Goal: Task Accomplishment & Management: Complete application form

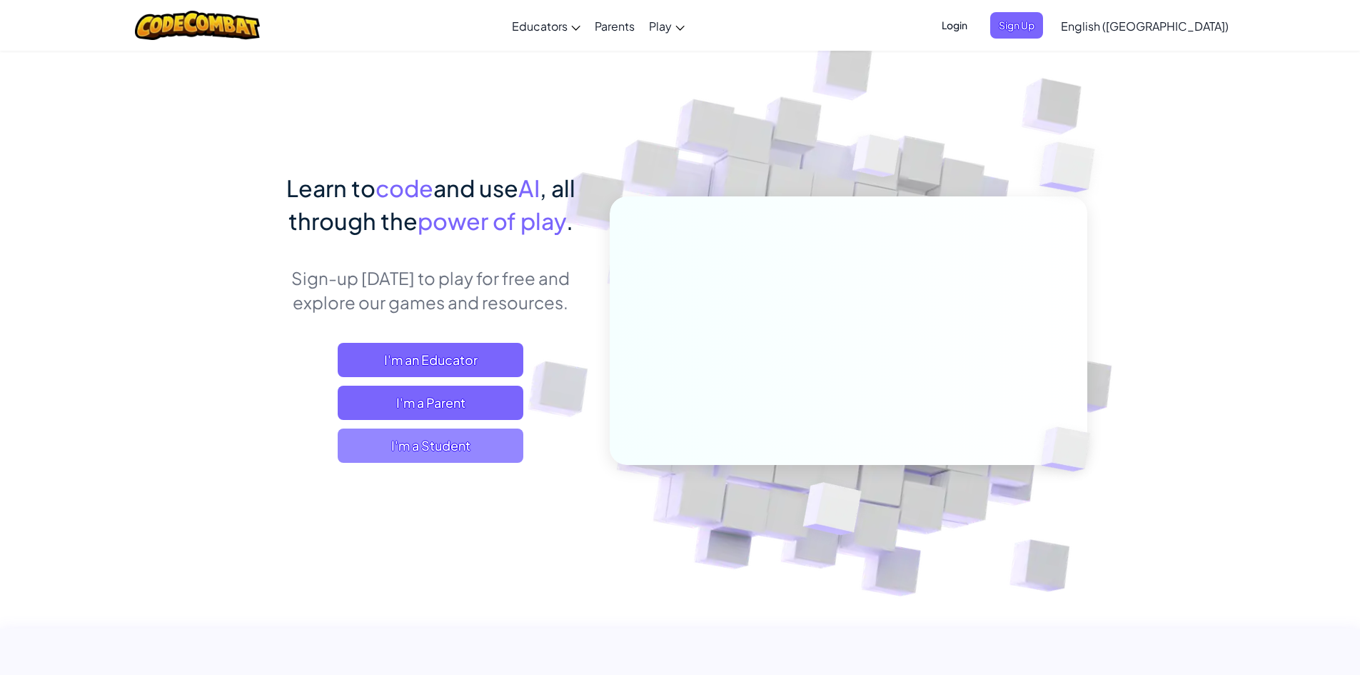
click at [345, 443] on span "I'm a Student" at bounding box center [431, 445] width 186 height 34
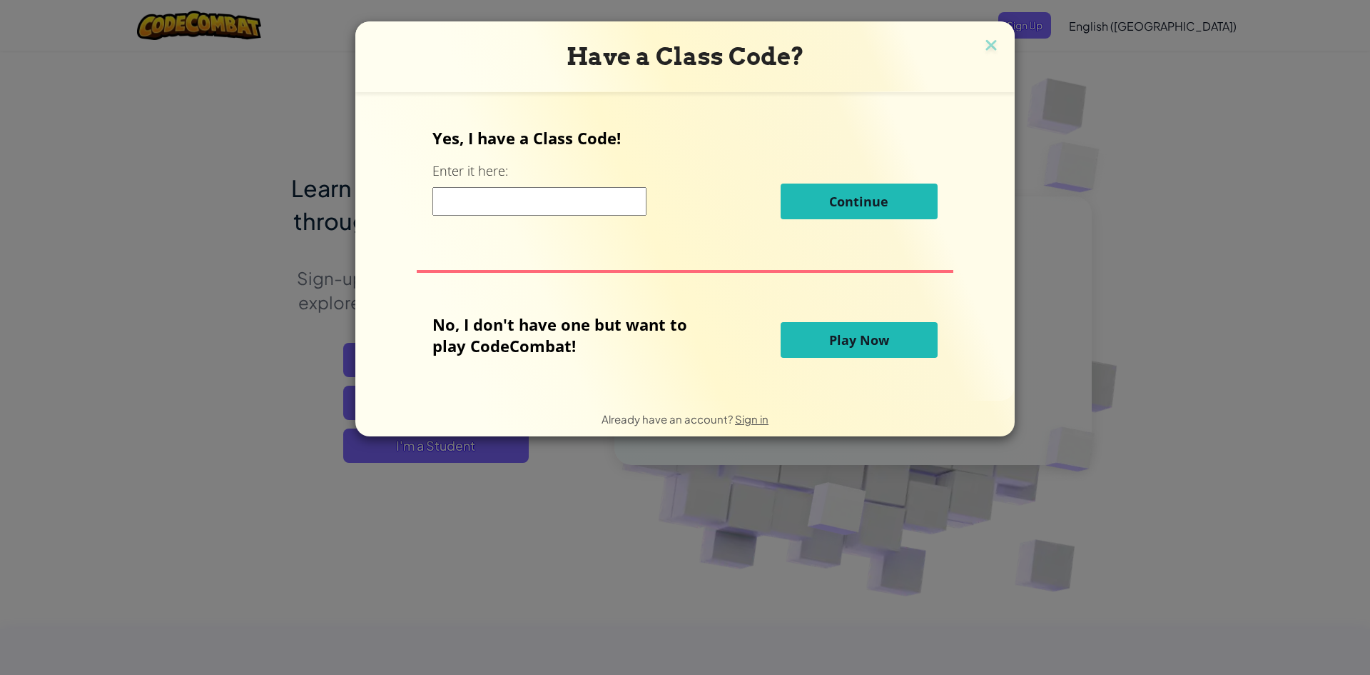
drag, startPoint x: 492, startPoint y: 201, endPoint x: 494, endPoint y: 220, distance: 18.7
click at [345, 211] on input at bounding box center [540, 201] width 214 height 29
type input "greennorthfarm"
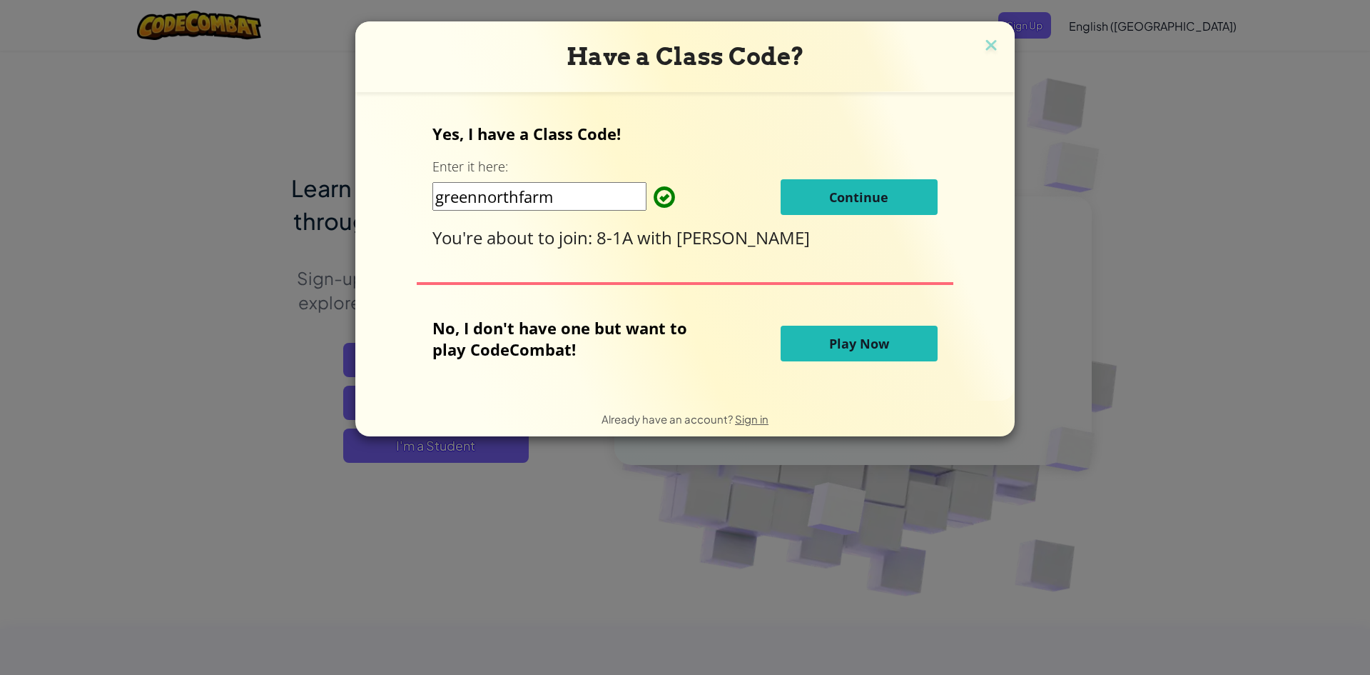
click at [345, 217] on div "Yes, I have a Class Code! Enter it here: greennorthfarm Continue You're about t…" at bounding box center [685, 186] width 505 height 126
click at [345, 200] on span "Continue" at bounding box center [858, 196] width 59 height 17
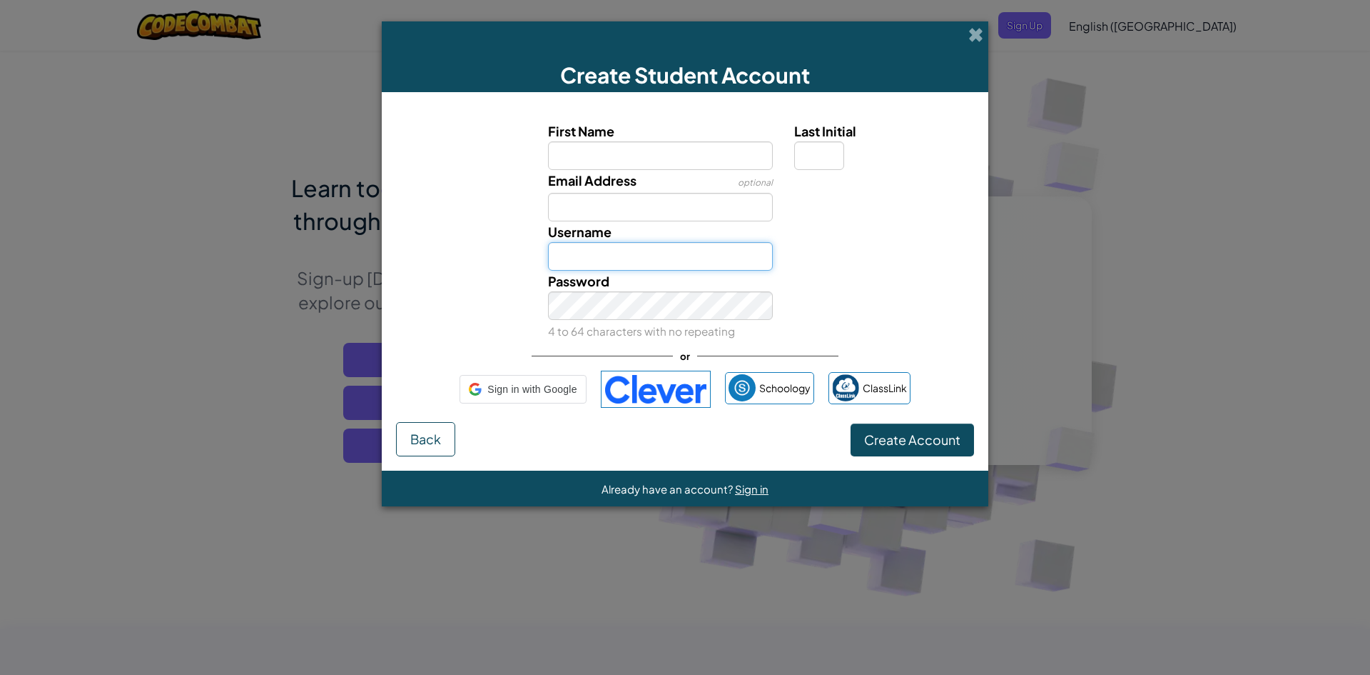
type input "1100109164"
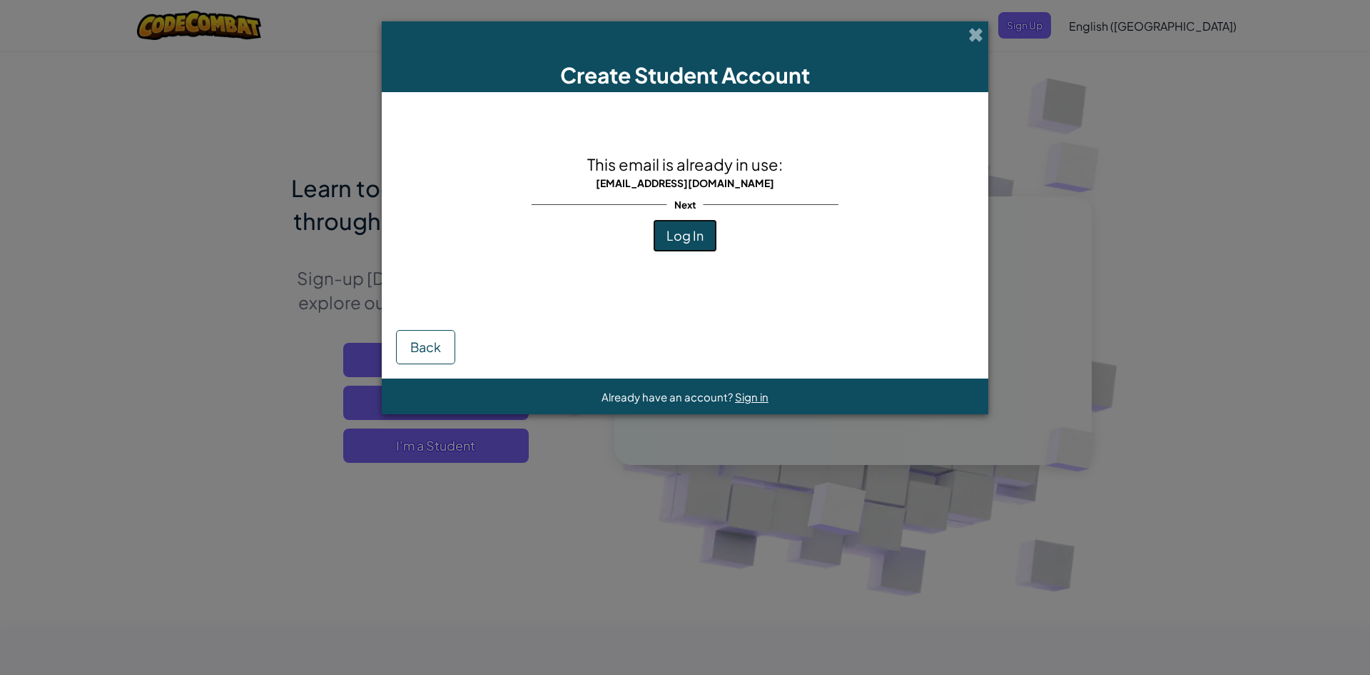
click at [345, 230] on span "Log In" at bounding box center [685, 235] width 37 height 16
